Goal: Transaction & Acquisition: Download file/media

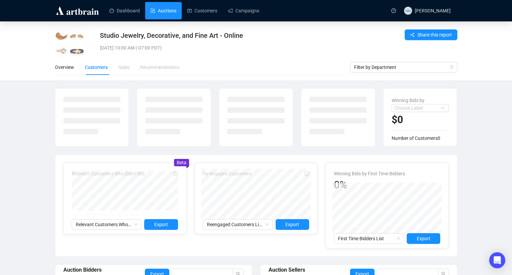
click at [162, 10] on link "Auctions" at bounding box center [163, 10] width 26 height 17
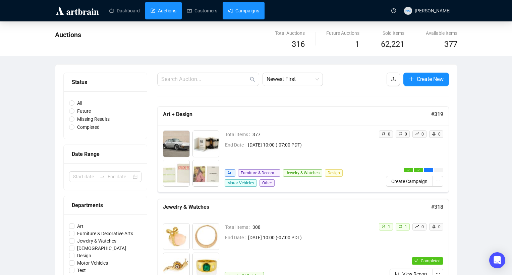
click at [254, 15] on link "Campaigns" at bounding box center [243, 10] width 31 height 17
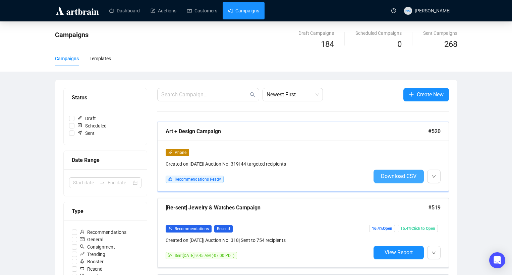
click at [404, 175] on span "Download CSV" at bounding box center [399, 176] width 36 height 6
